Goal: Find contact information: Obtain details needed to contact an individual or organization

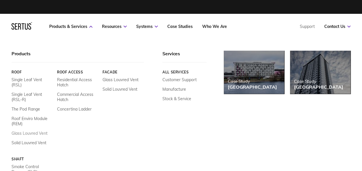
click at [29, 131] on link "Glass Louvred Vent" at bounding box center [30, 133] width 36 height 5
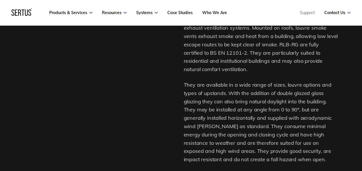
scroll to position [519, 0]
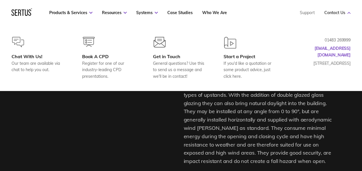
click at [336, 14] on link "Contact Us" at bounding box center [338, 12] width 26 height 5
click at [348, 12] on icon at bounding box center [349, 13] width 3 height 2
click at [351, 12] on div "Products & Services Resources Systems Case Studies Who We Are Support Contact U…" at bounding box center [181, 12] width 362 height 25
click at [233, 55] on div "Start a Project" at bounding box center [250, 57] width 52 height 6
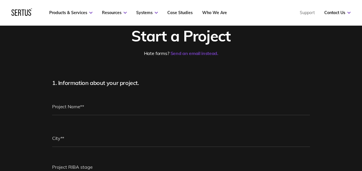
scroll to position [58, 0]
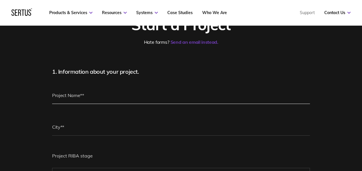
click at [73, 96] on input "text" at bounding box center [181, 95] width 258 height 17
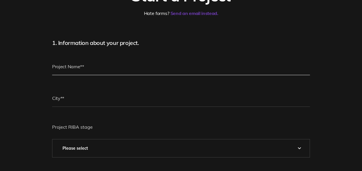
scroll to position [0, 0]
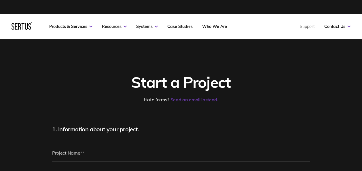
click at [193, 100] on link "Send an email instead." at bounding box center [195, 100] width 48 height 6
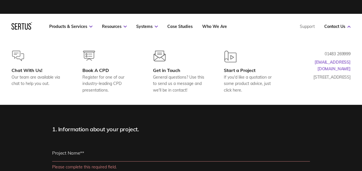
click at [341, 62] on link "[EMAIL_ADDRESS][DOMAIN_NAME]" at bounding box center [333, 66] width 36 height 12
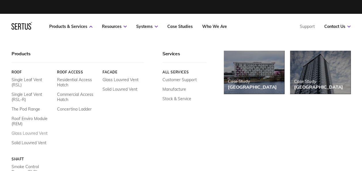
click at [23, 131] on link "Glass Louvred Vent" at bounding box center [30, 133] width 36 height 5
click at [35, 80] on link "Single Leaf Vent (RSL)" at bounding box center [32, 82] width 41 height 10
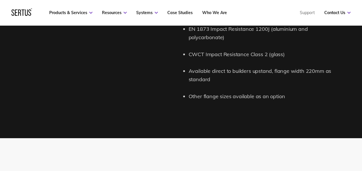
scroll to position [663, 0]
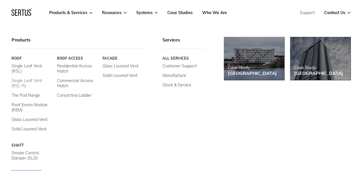
click at [30, 84] on link "Single Leaf Vent (RSL-R)" at bounding box center [32, 83] width 41 height 10
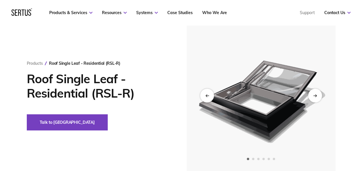
scroll to position [58, 0]
